Goal: Information Seeking & Learning: Check status

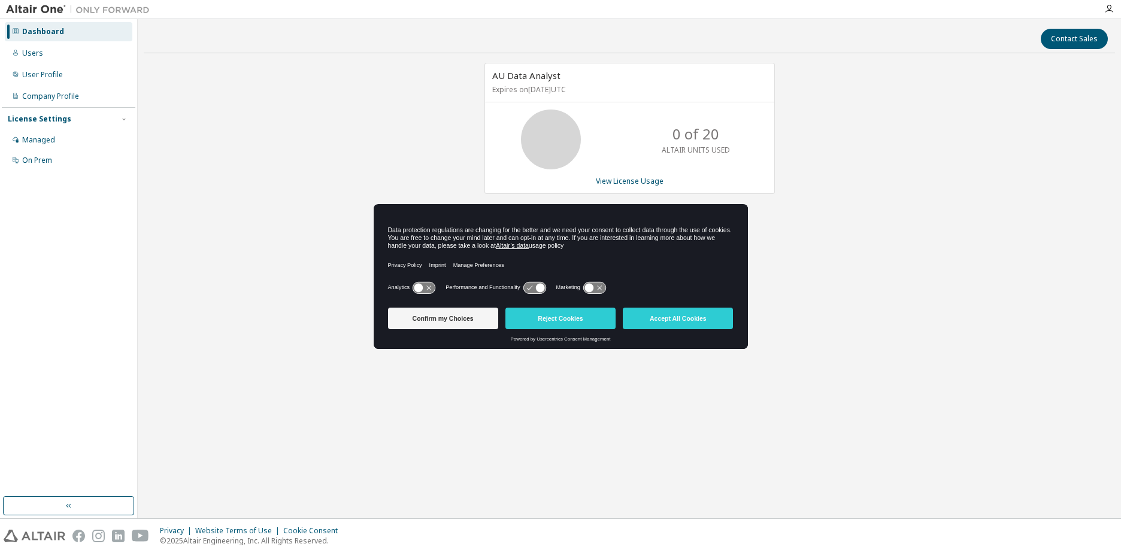
click at [459, 317] on button "Confirm my Choices" at bounding box center [443, 319] width 110 height 22
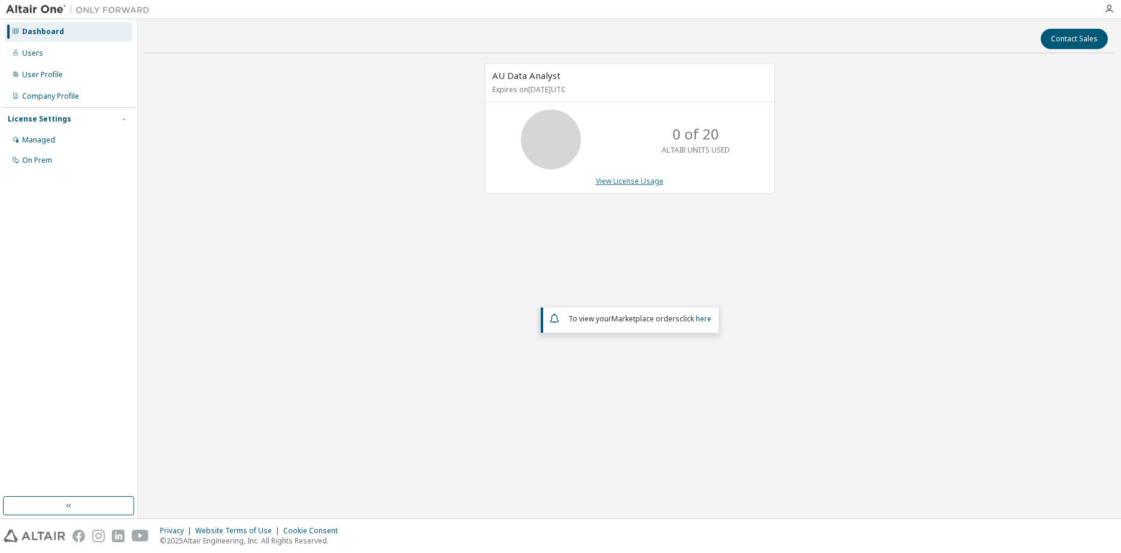
click at [641, 180] on link "View License Usage" at bounding box center [630, 181] width 68 height 10
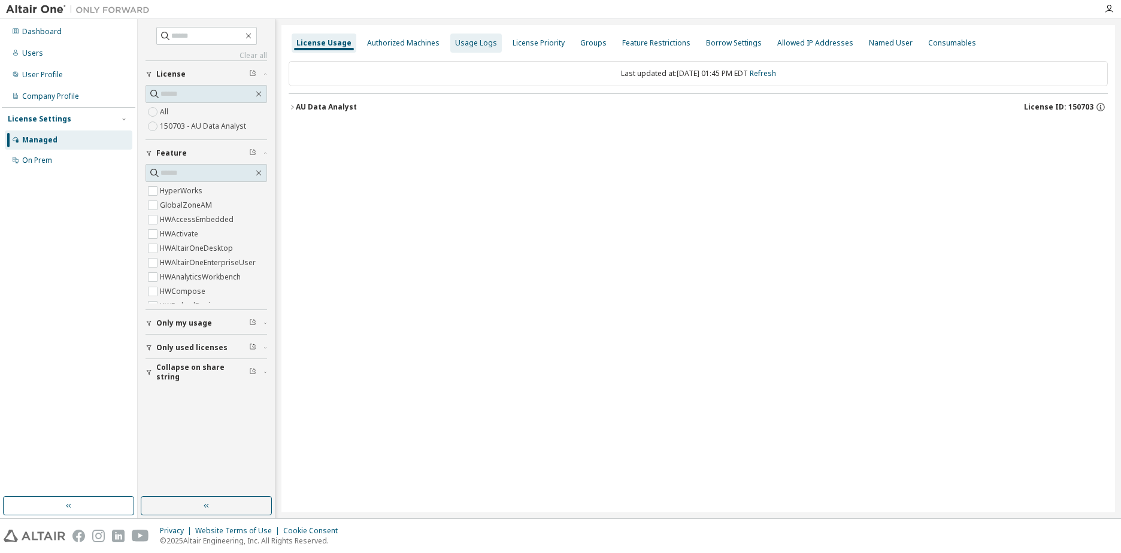
click at [474, 40] on div "Usage Logs" at bounding box center [476, 43] width 42 height 10
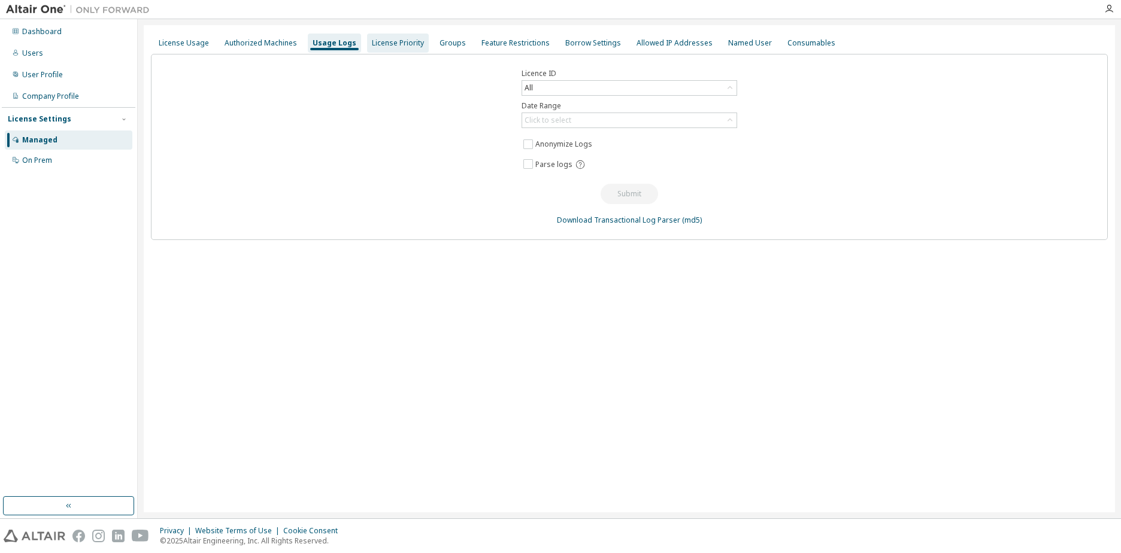
click at [411, 50] on div "License Priority" at bounding box center [398, 43] width 62 height 19
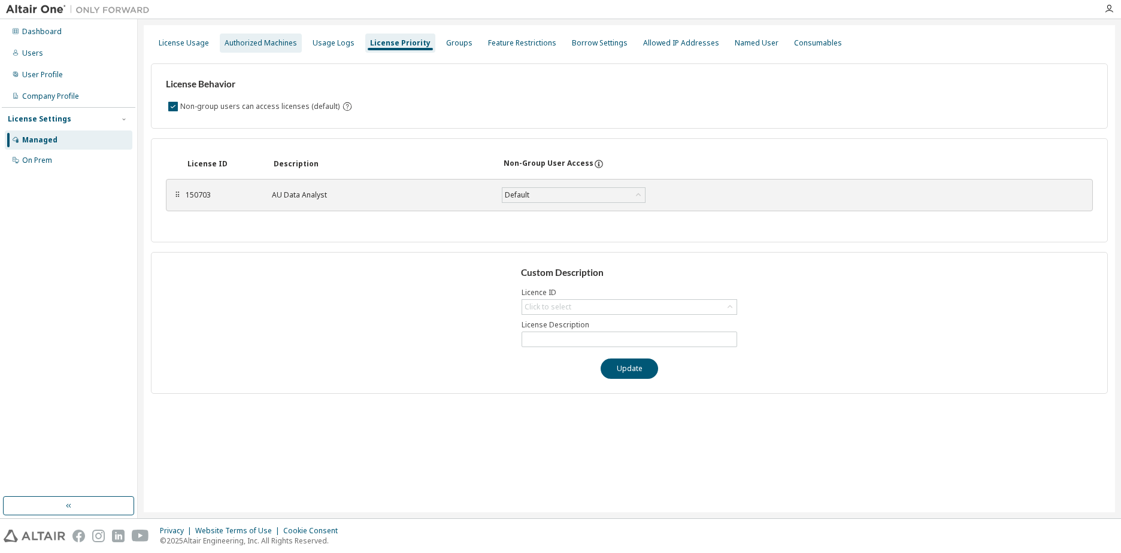
click at [261, 44] on div "Authorized Machines" at bounding box center [260, 43] width 72 height 10
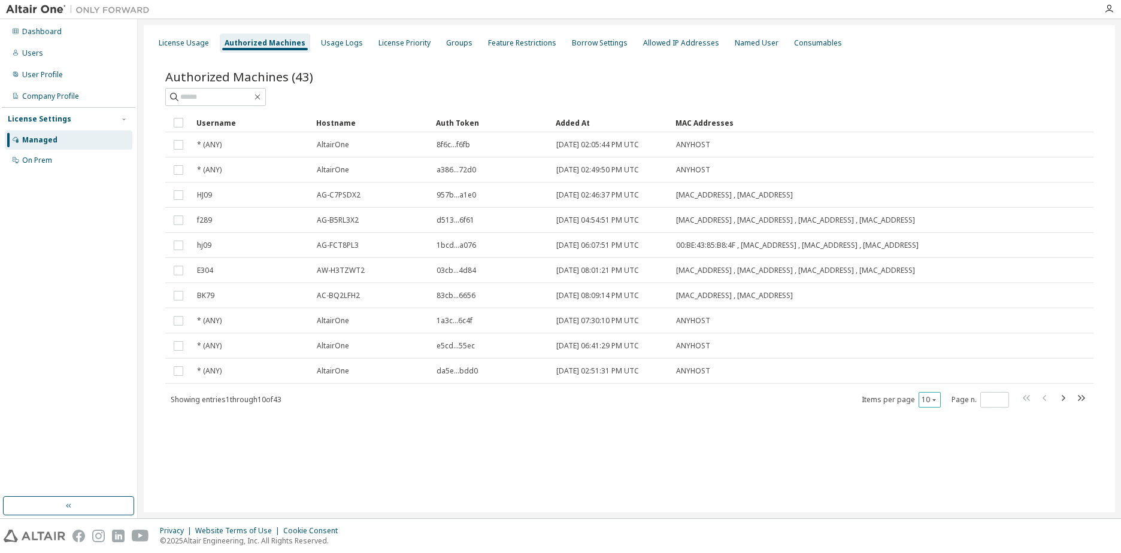
click at [933, 400] on icon "button" at bounding box center [934, 400] width 4 height 2
click at [935, 473] on div "100" at bounding box center [966, 473] width 96 height 14
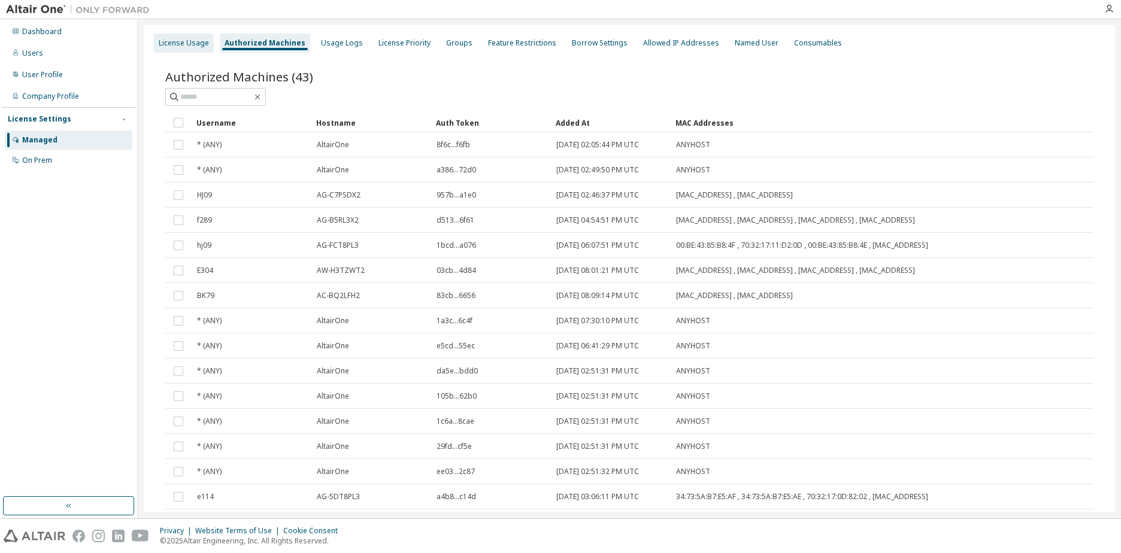
click at [193, 40] on div "License Usage" at bounding box center [184, 43] width 50 height 10
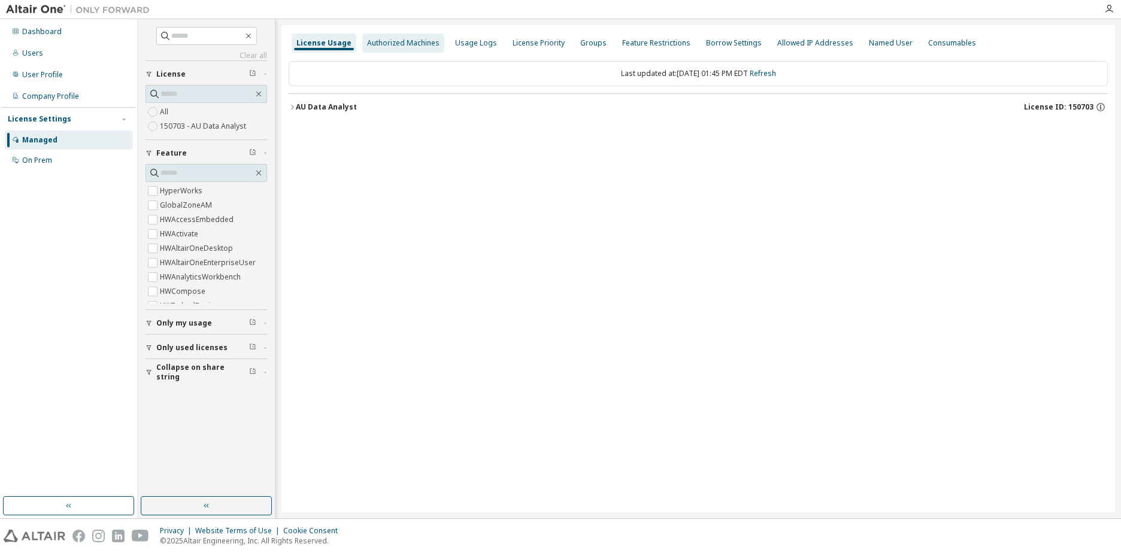
click at [406, 41] on div "Authorized Machines" at bounding box center [403, 43] width 72 height 10
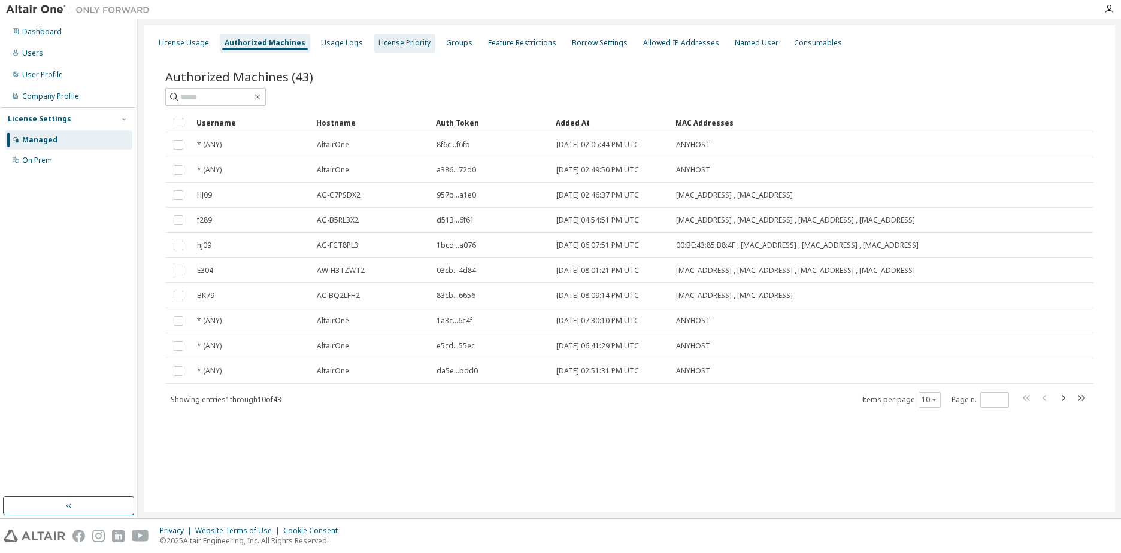
click at [399, 45] on div "License Priority" at bounding box center [404, 43] width 52 height 10
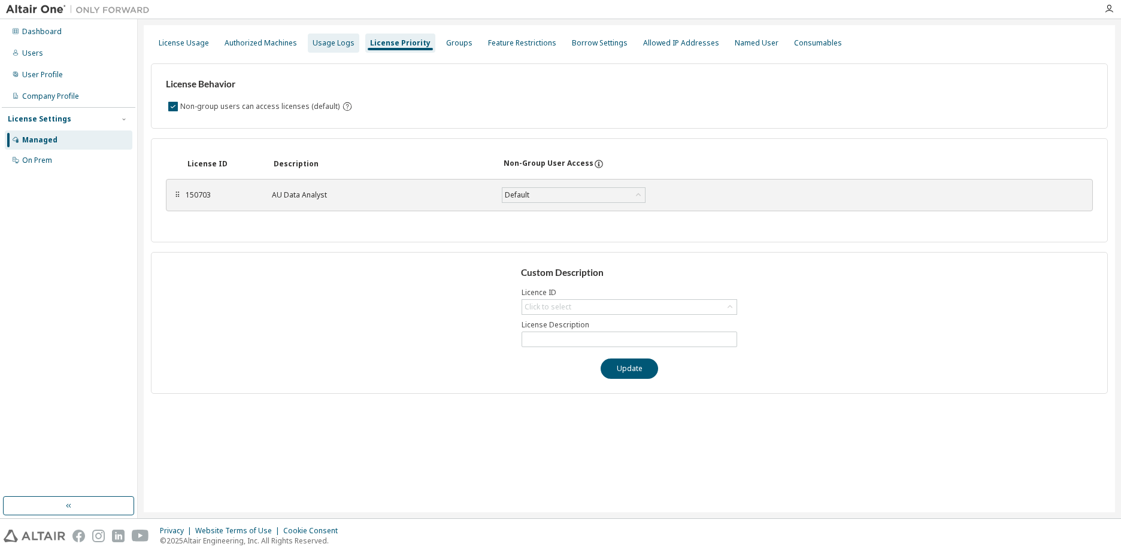
click at [329, 46] on div "Usage Logs" at bounding box center [333, 43] width 42 height 10
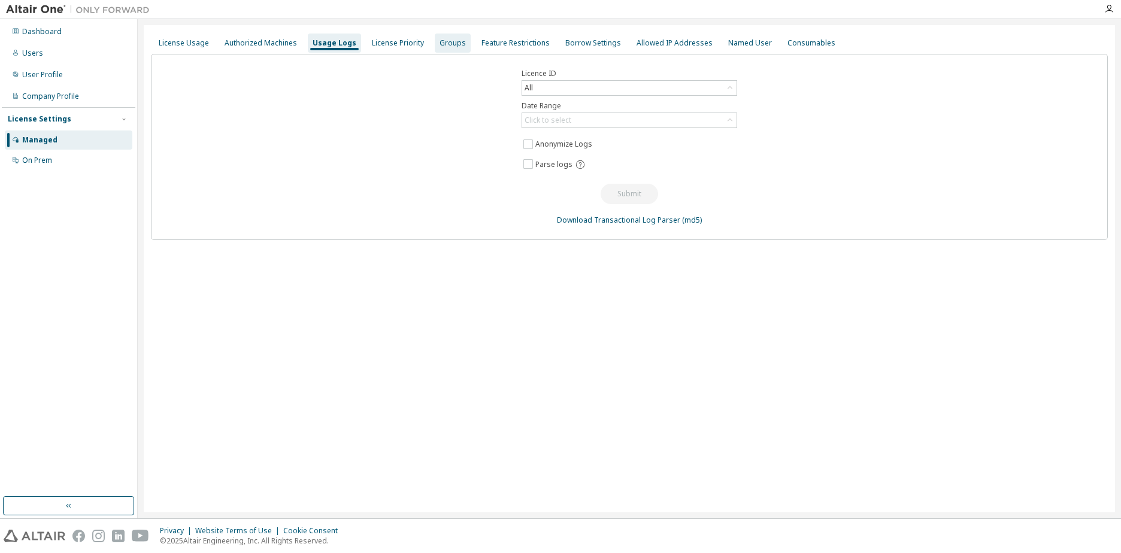
click at [453, 39] on div "Groups" at bounding box center [452, 43] width 26 height 10
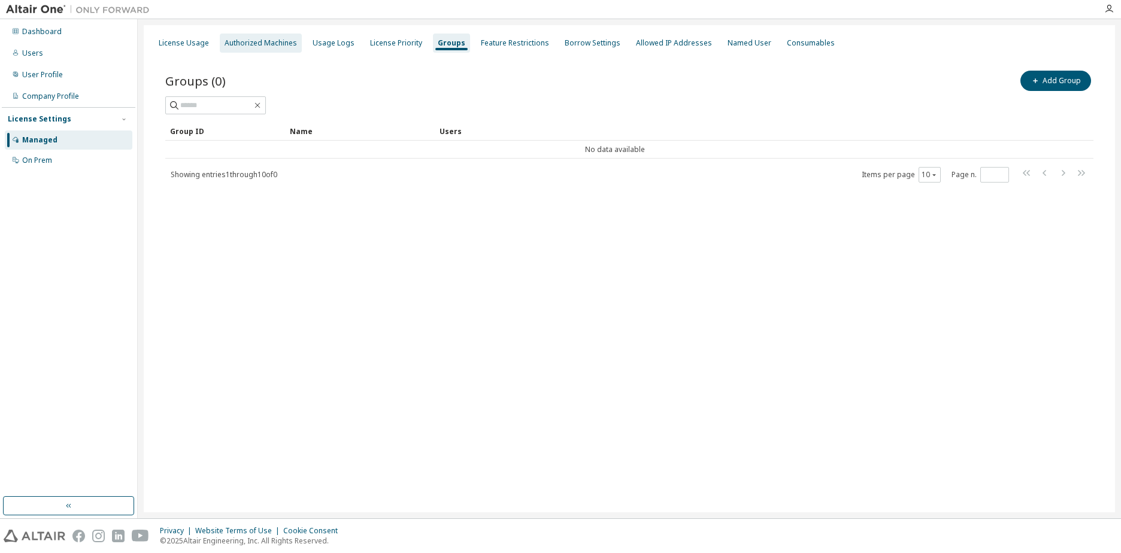
click at [265, 47] on div "Authorized Machines" at bounding box center [260, 43] width 72 height 10
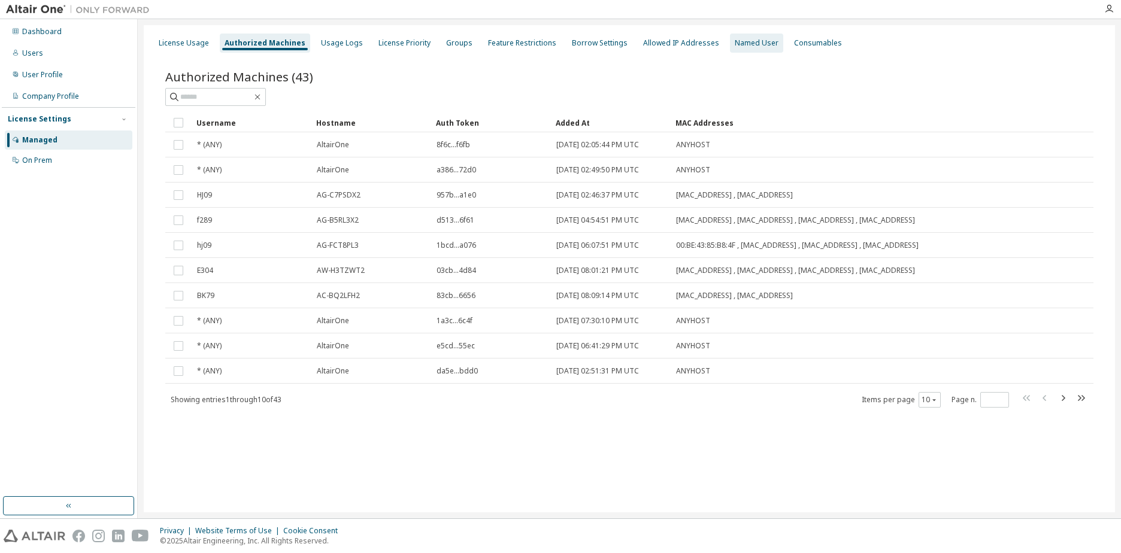
click at [749, 44] on div "Named User" at bounding box center [756, 43] width 44 height 10
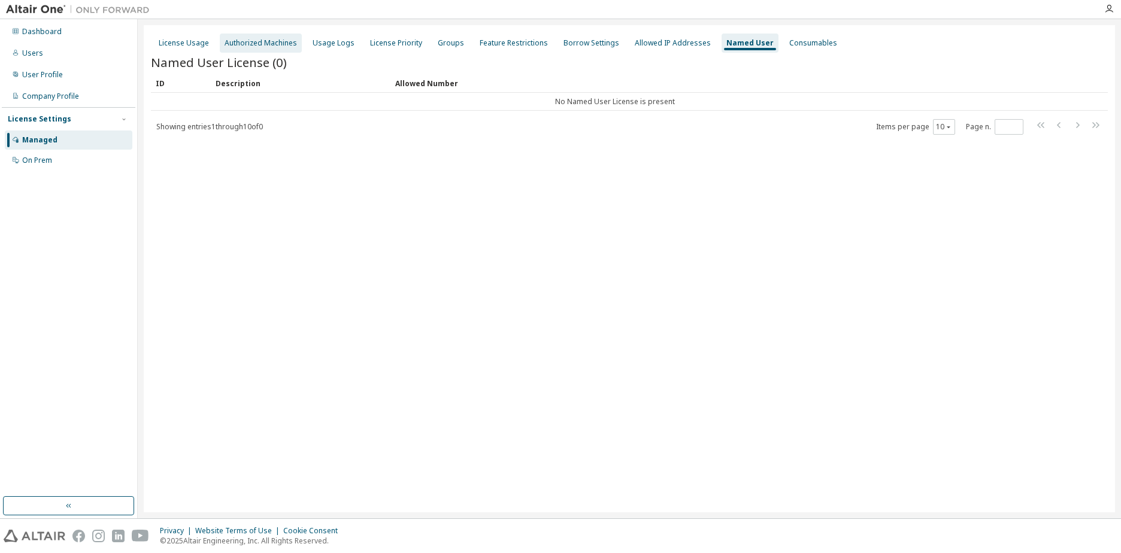
click at [278, 44] on div "Authorized Machines" at bounding box center [260, 43] width 72 height 10
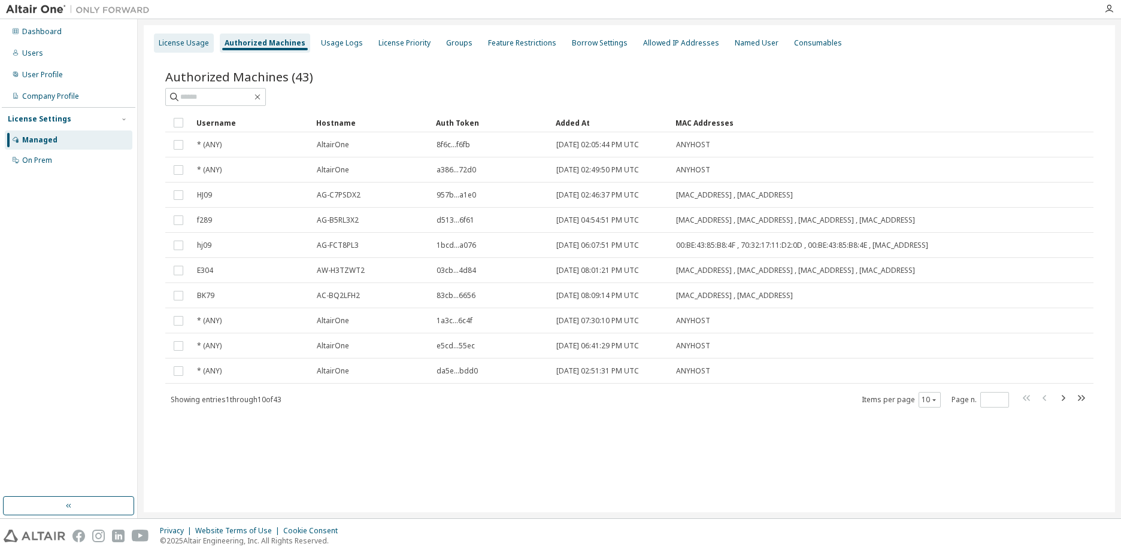
click at [193, 47] on div "License Usage" at bounding box center [184, 43] width 50 height 10
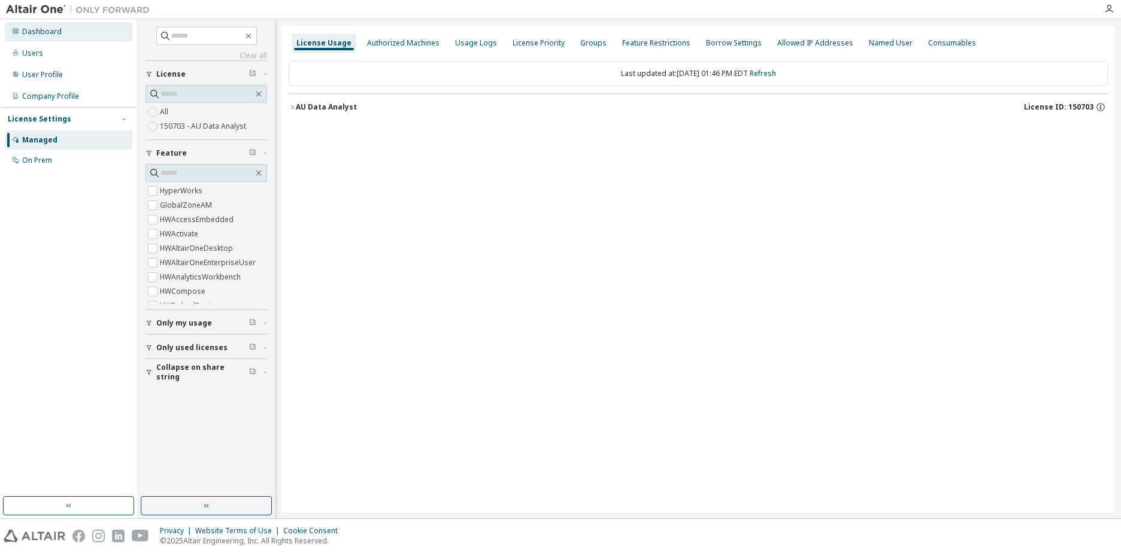
click at [28, 32] on div "Dashboard" at bounding box center [42, 32] width 40 height 10
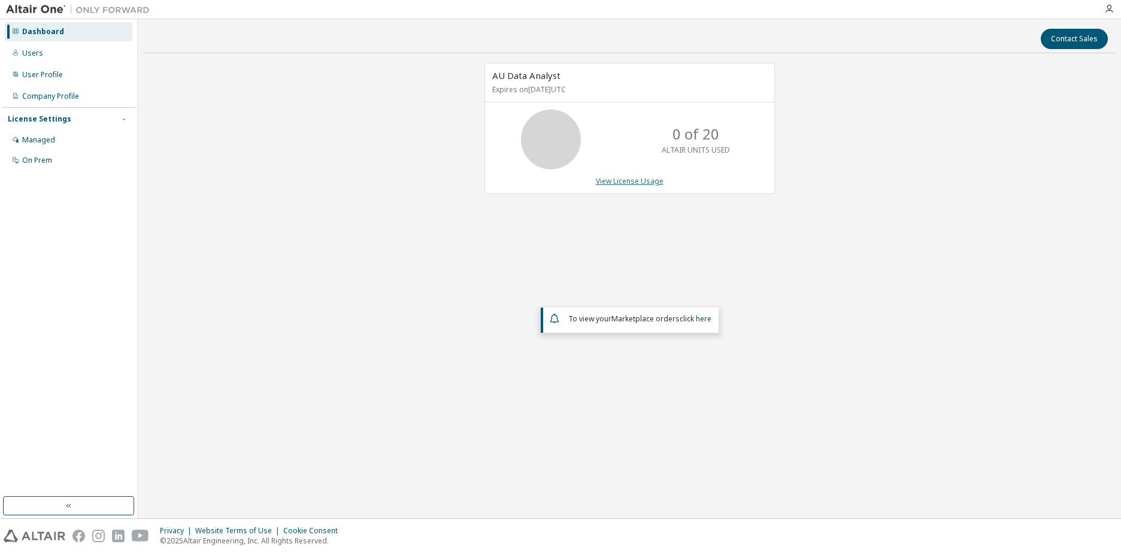
click at [640, 183] on link "View License Usage" at bounding box center [630, 181] width 68 height 10
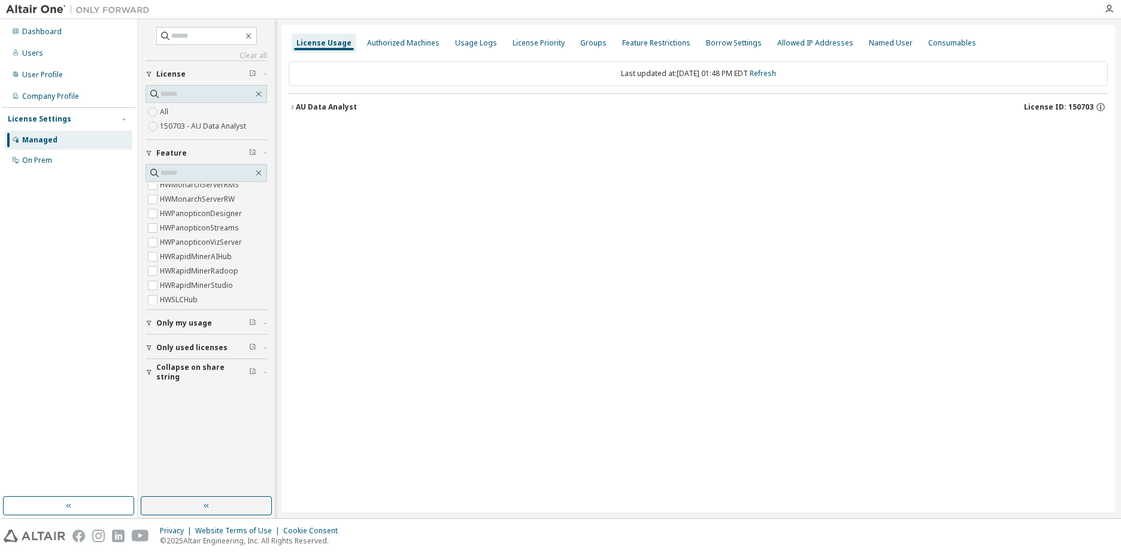
scroll to position [533, 0]
click at [213, 423] on div "Clear all Collapse on share string Only used licenses Only my usage Feature Hyp…" at bounding box center [205, 258] width 133 height 474
click at [475, 43] on div "Usage Logs" at bounding box center [476, 43] width 42 height 10
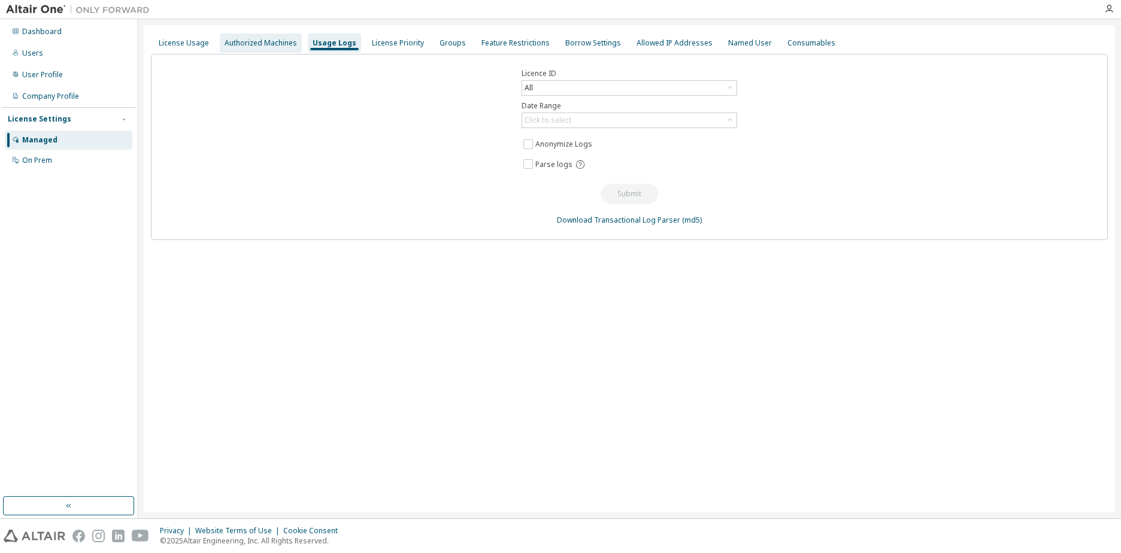
click at [278, 45] on div "Authorized Machines" at bounding box center [260, 43] width 72 height 10
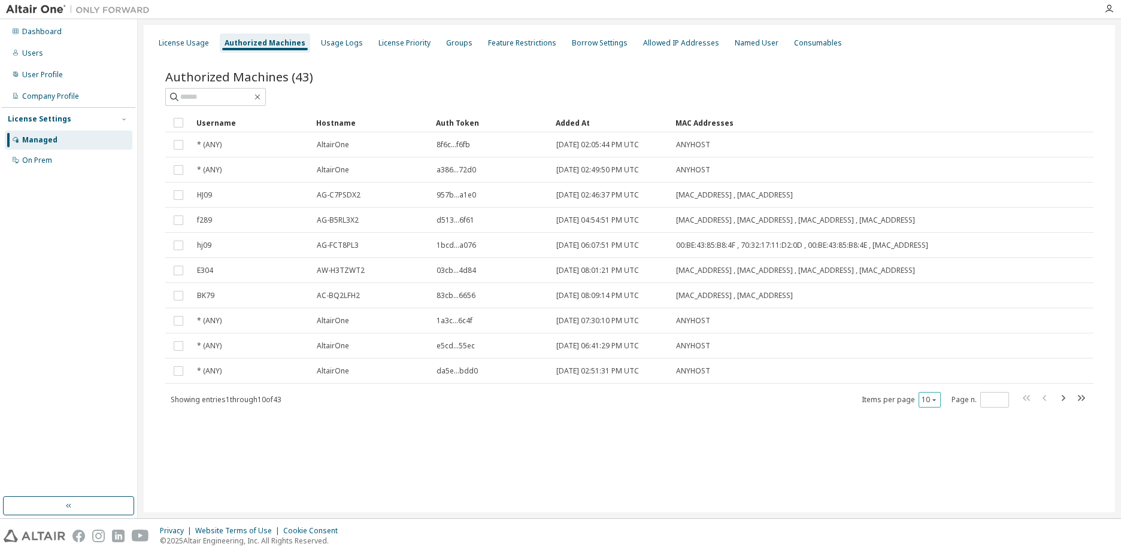
click at [931, 402] on icon "button" at bounding box center [933, 399] width 7 height 7
click at [936, 475] on div "100" at bounding box center [966, 473] width 96 height 14
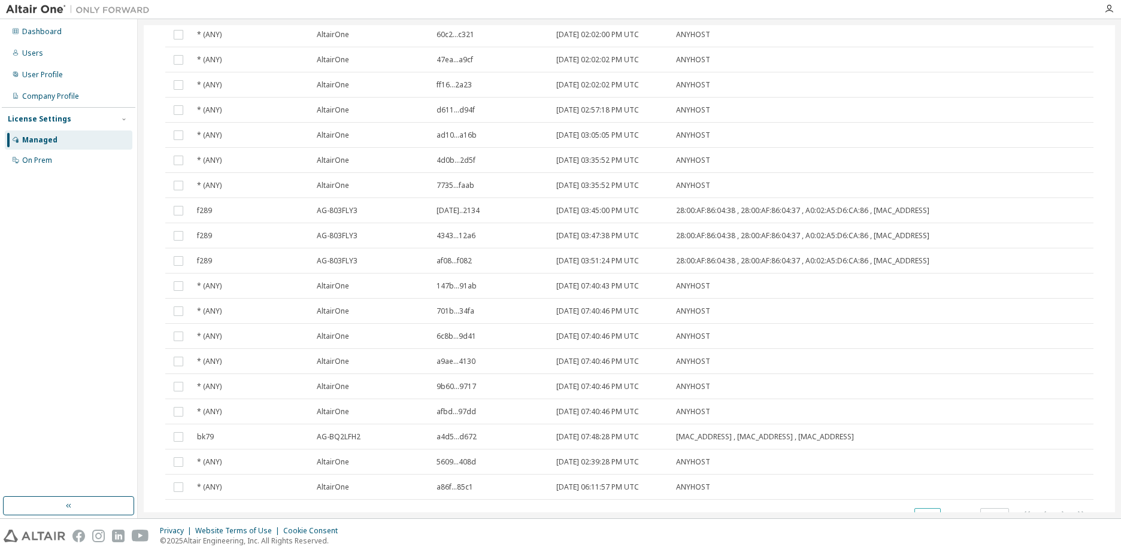
scroll to position [769, 0]
